Goal: Information Seeking & Learning: Learn about a topic

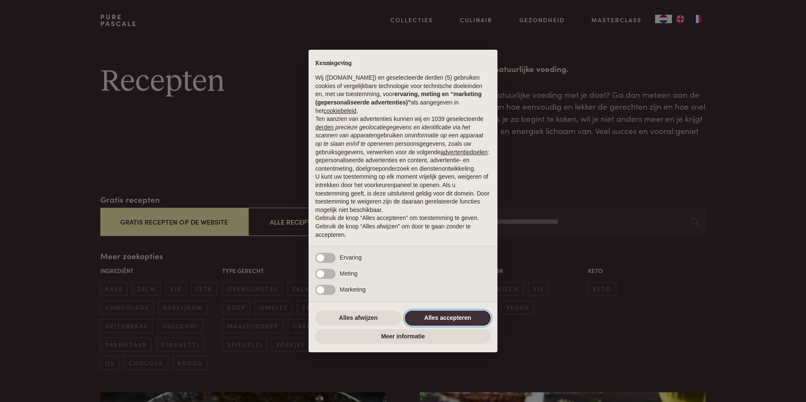
click at [451, 317] on button "Alles accepteren" at bounding box center [447, 318] width 86 height 15
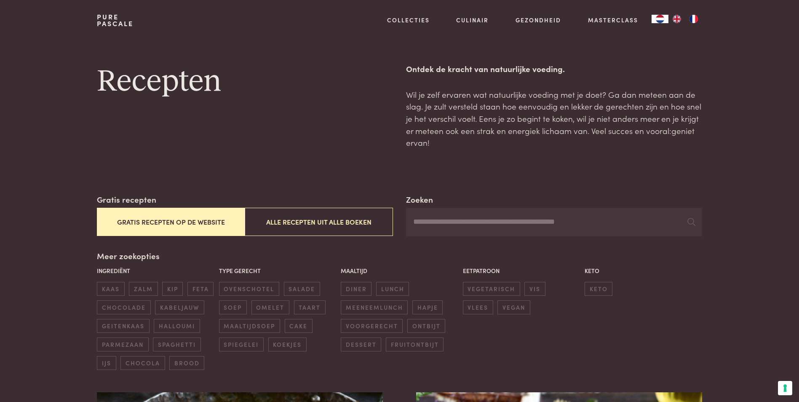
click at [151, 217] on button "Gratis recepten op de website" at bounding box center [171, 222] width 148 height 28
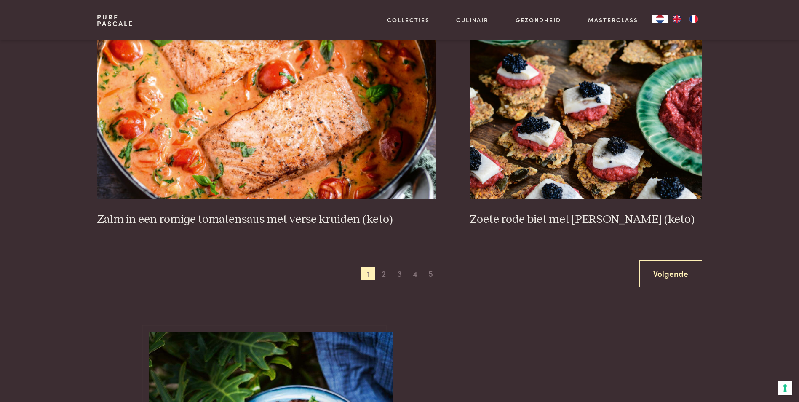
scroll to position [1542, 0]
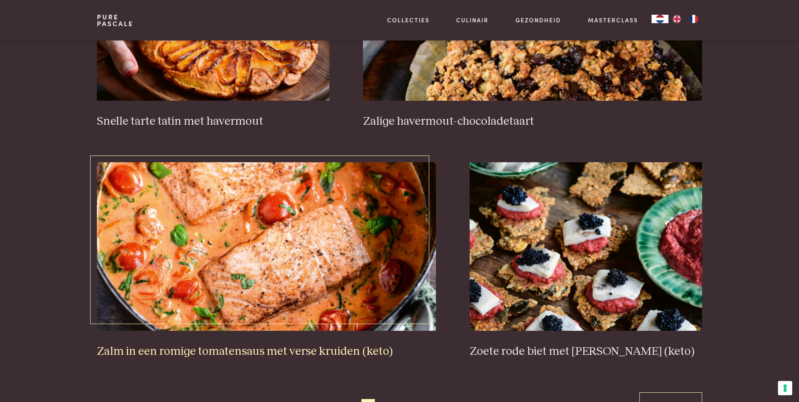
click at [313, 260] on img at bounding box center [266, 246] width 339 height 169
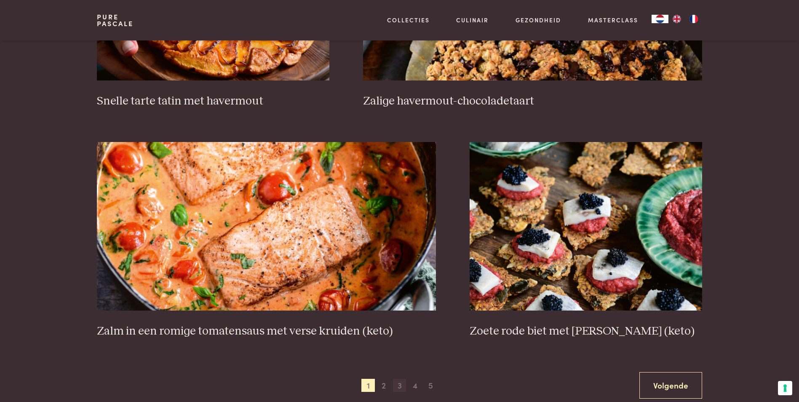
click at [402, 388] on span "3" at bounding box center [399, 385] width 13 height 13
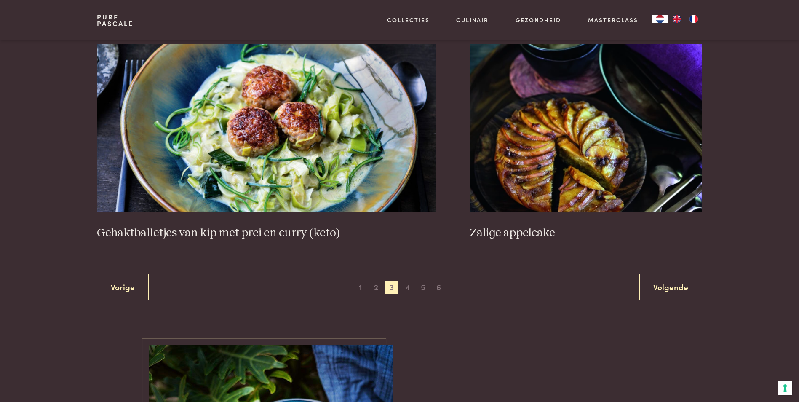
scroll to position [1542, 0]
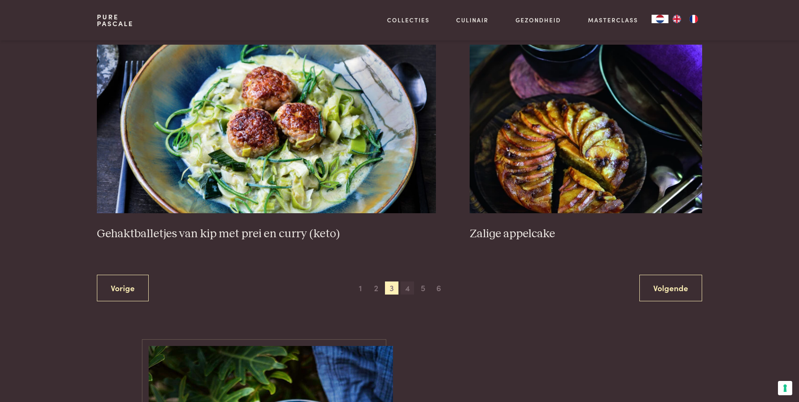
click at [409, 289] on span "4" at bounding box center [407, 287] width 13 height 13
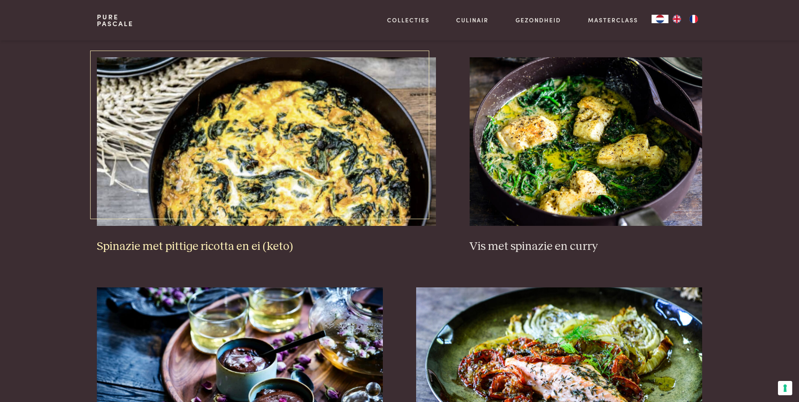
scroll to position [825, 0]
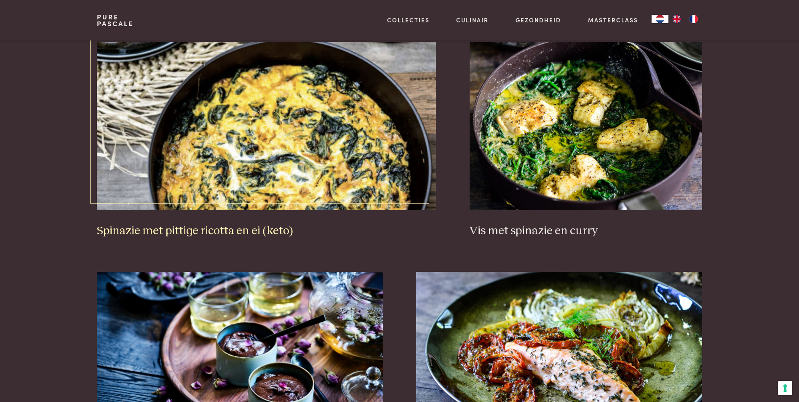
click at [198, 233] on h3 "Spinazie met pittige ricotta en ei (keto)" at bounding box center [266, 231] width 339 height 15
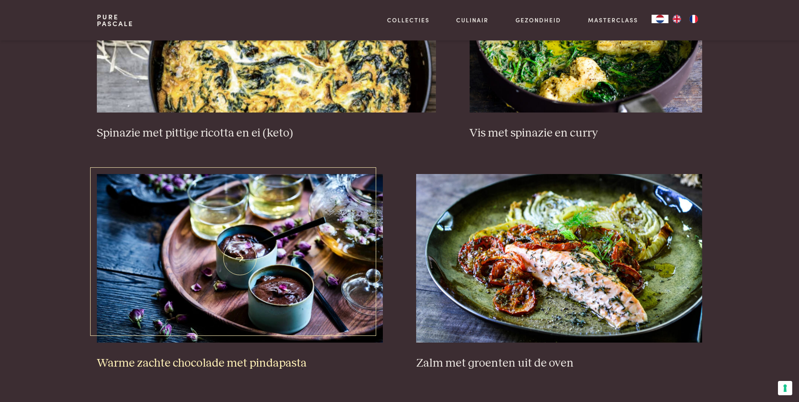
scroll to position [952, 0]
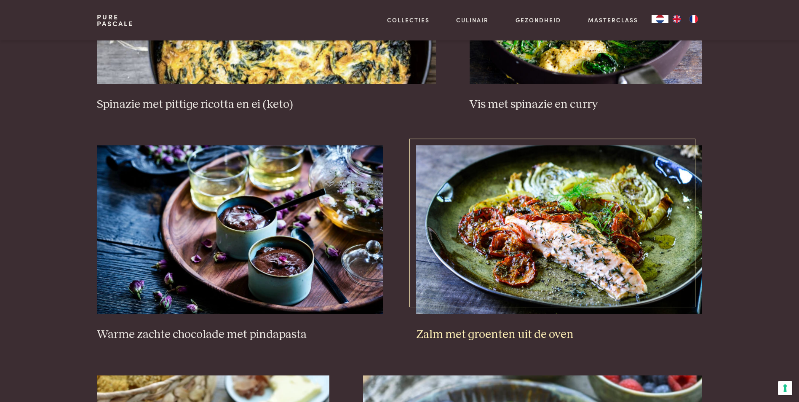
click at [520, 257] on img at bounding box center [559, 229] width 286 height 169
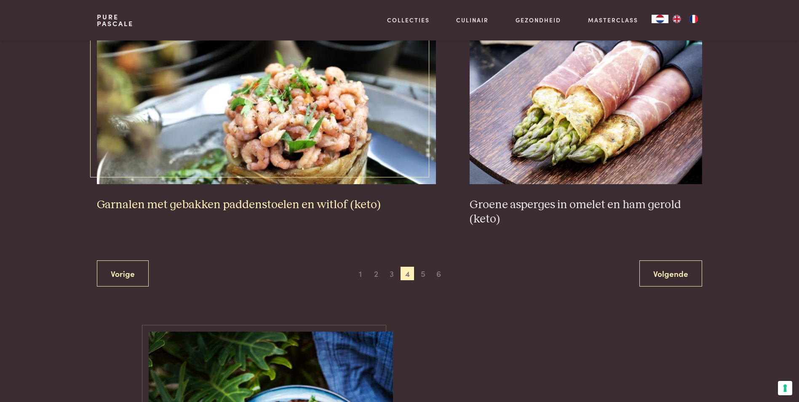
scroll to position [1584, 0]
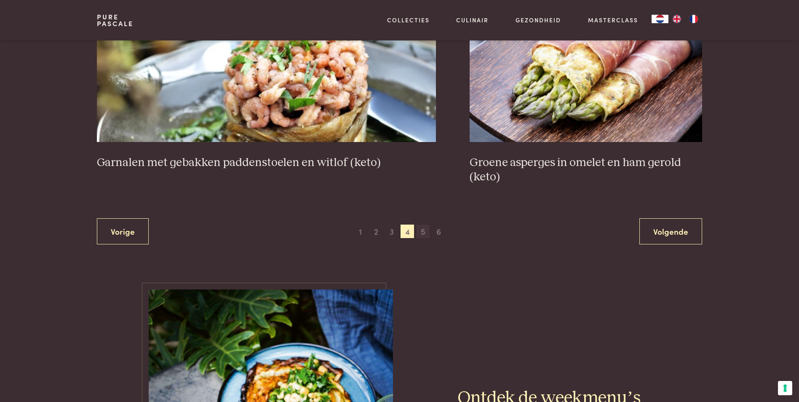
click at [424, 234] on span "5" at bounding box center [422, 231] width 13 height 13
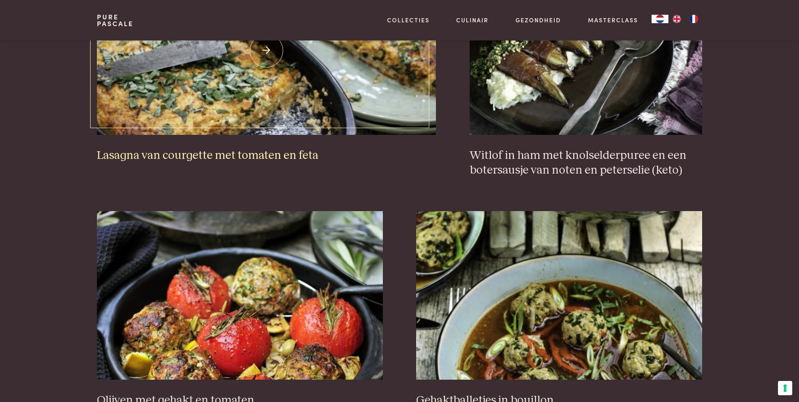
scroll to position [952, 0]
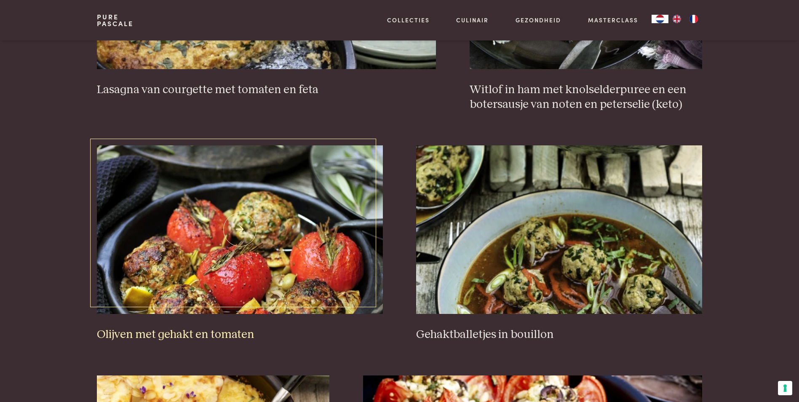
click at [257, 276] on img at bounding box center [240, 229] width 286 height 169
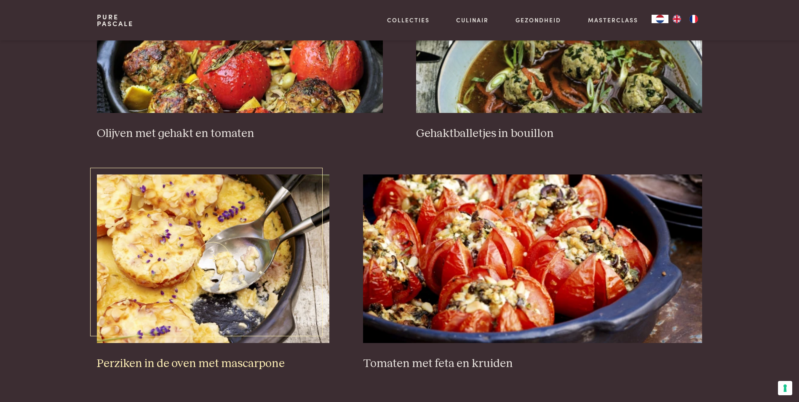
scroll to position [1289, 0]
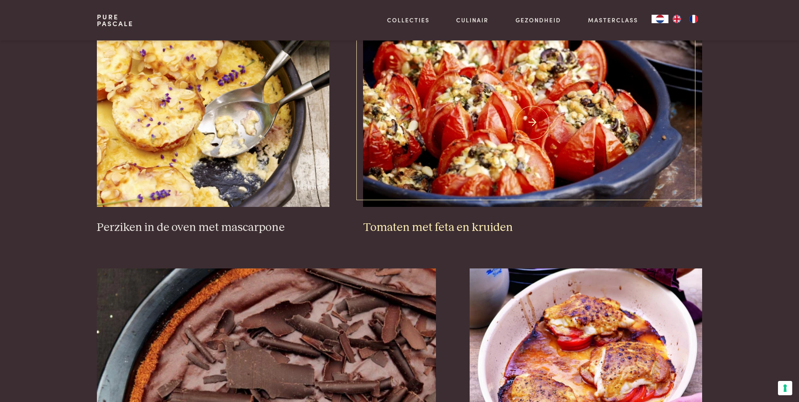
click at [520, 145] on img at bounding box center [532, 122] width 339 height 169
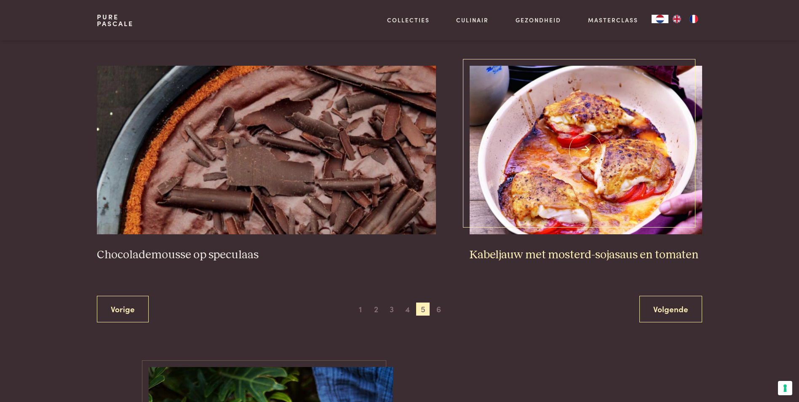
scroll to position [1542, 0]
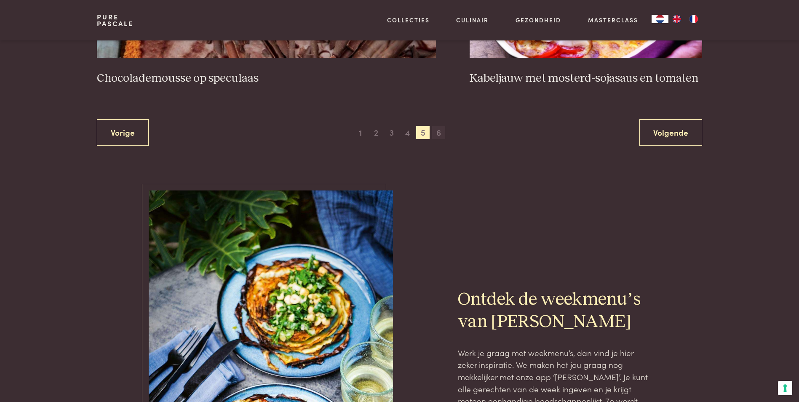
click at [439, 137] on span "6" at bounding box center [438, 132] width 13 height 13
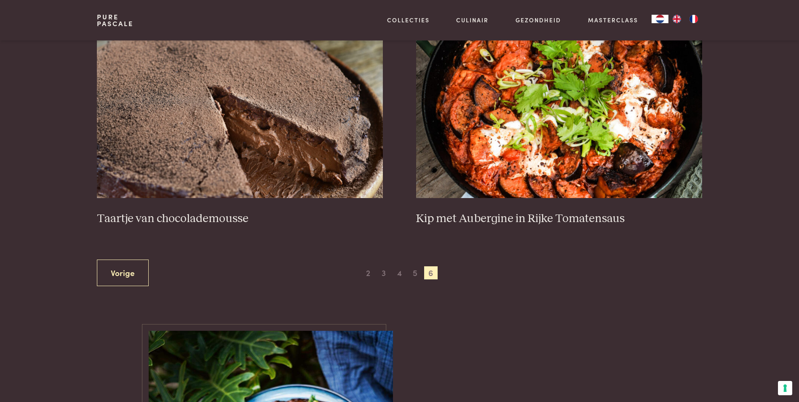
scroll to position [362, 0]
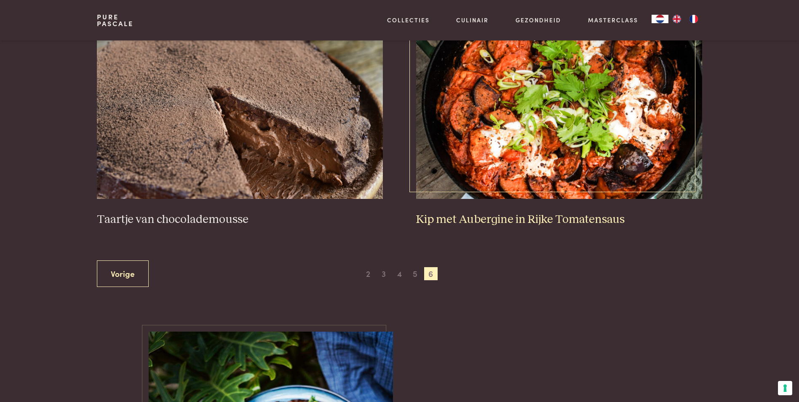
click at [568, 223] on h3 "Kip met Aubergine in Rijke Tomatensaus" at bounding box center [559, 219] width 286 height 15
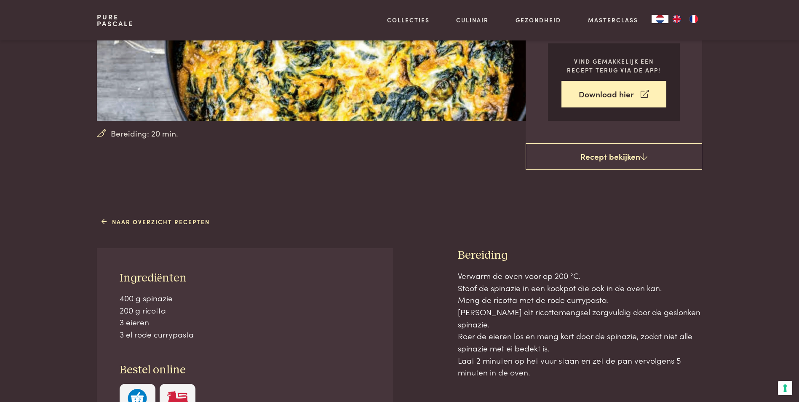
scroll to position [211, 0]
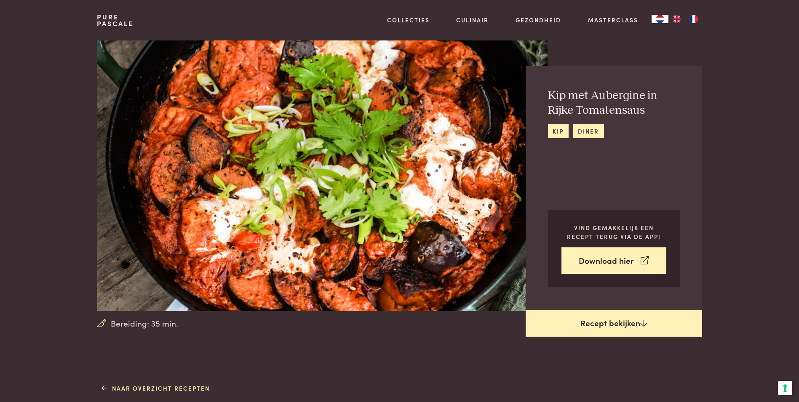
click at [640, 324] on icon at bounding box center [643, 323] width 7 height 8
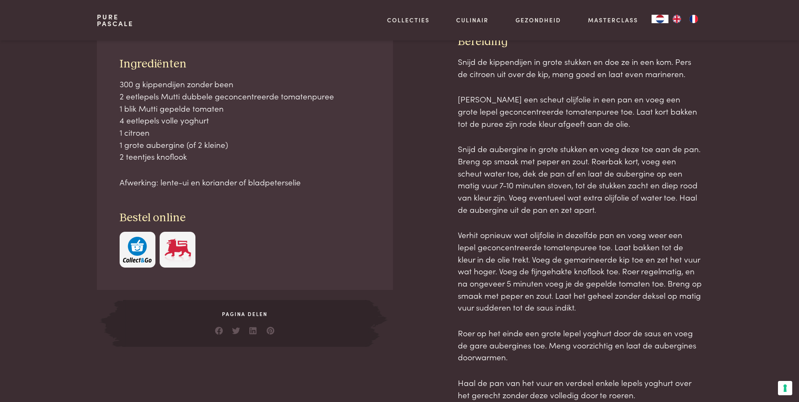
scroll to position [381, 0]
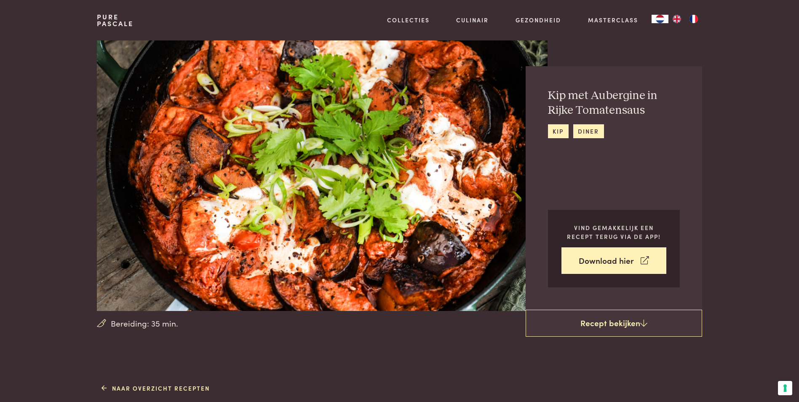
click at [117, 19] on link "Pure Pascale" at bounding box center [115, 19] width 37 height 13
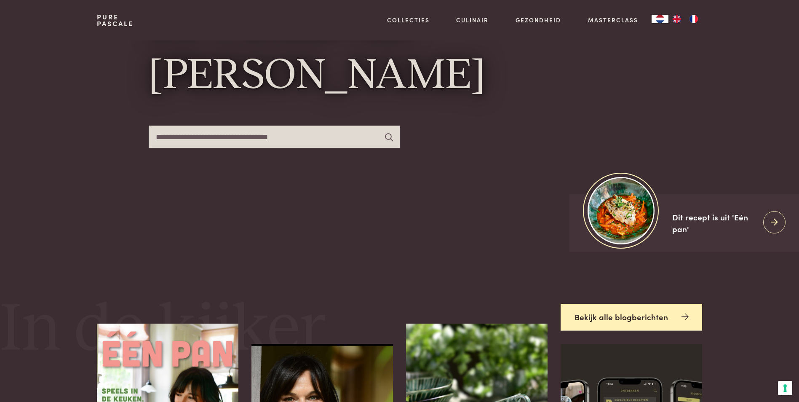
scroll to position [169, 0]
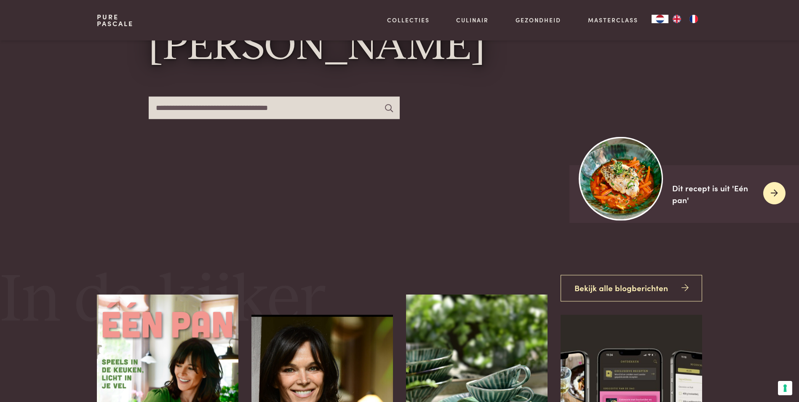
click at [627, 177] on img at bounding box center [621, 179] width 84 height 84
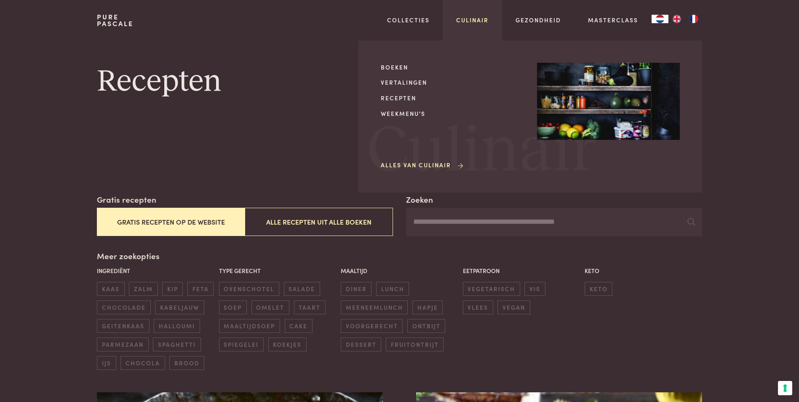
click at [467, 21] on link "Culinair" at bounding box center [472, 20] width 32 height 9
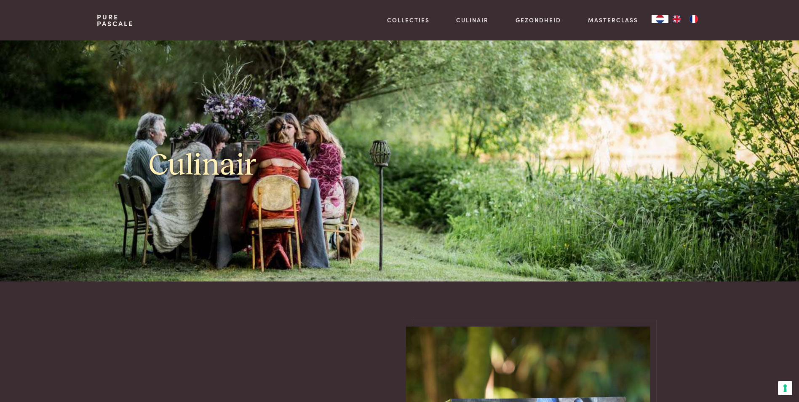
click at [660, 19] on img "NL" at bounding box center [660, 19] width 10 height 8
click at [127, 28] on div "Pure Pascale" at bounding box center [115, 20] width 37 height 40
click at [118, 23] on link "Pure Pascale" at bounding box center [115, 19] width 37 height 13
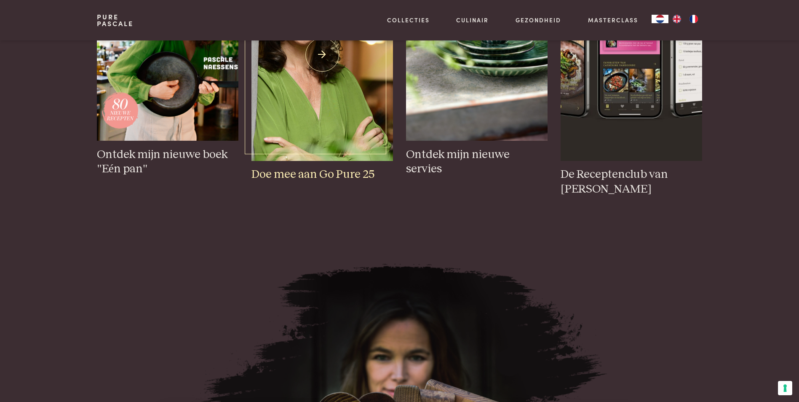
scroll to position [548, 0]
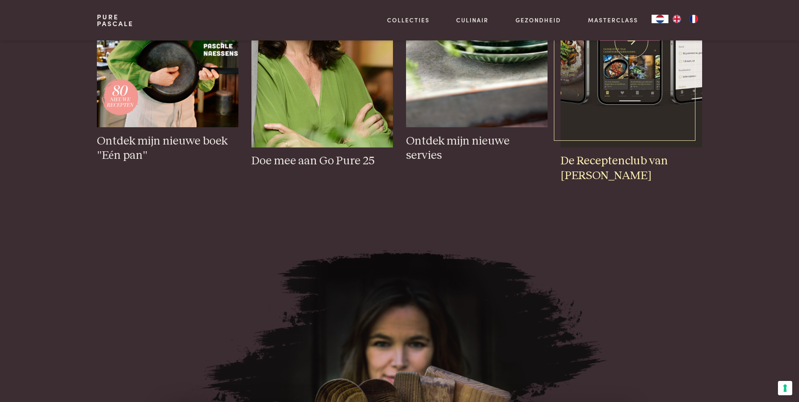
click at [603, 163] on h3 "De Receptenclub van [PERSON_NAME]" at bounding box center [631, 168] width 141 height 29
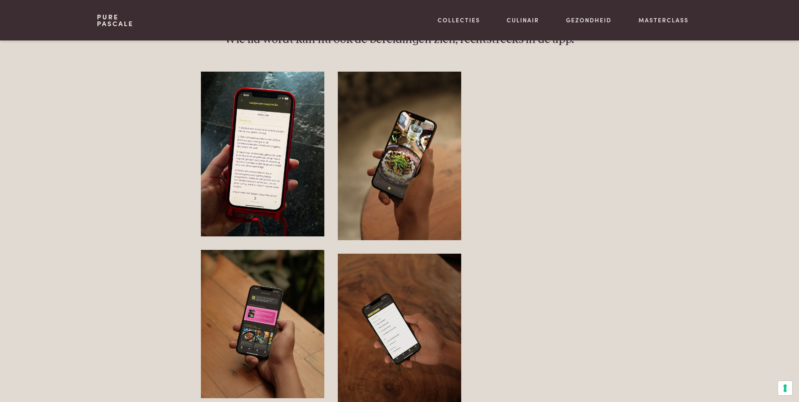
scroll to position [1180, 0]
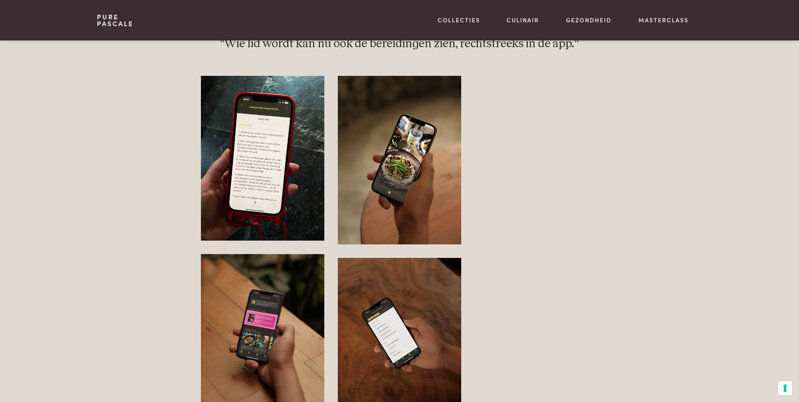
click at [271, 196] on img at bounding box center [262, 158] width 123 height 165
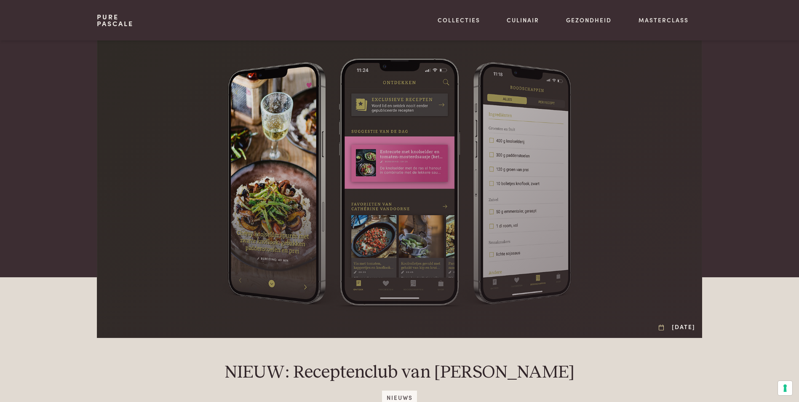
scroll to position [0, 0]
